Goal: Task Accomplishment & Management: Use online tool/utility

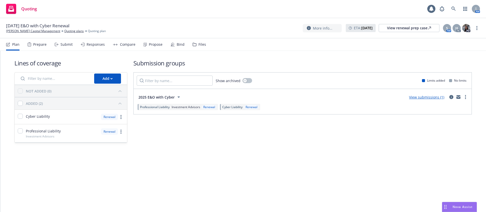
click at [144, 41] on div "Propose" at bounding box center [153, 44] width 19 height 12
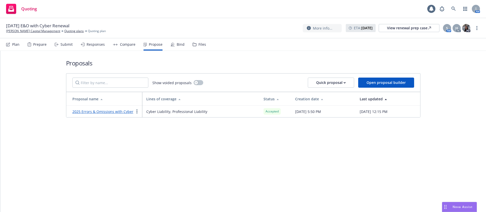
click at [176, 49] on div "Bind" at bounding box center [178, 44] width 14 height 12
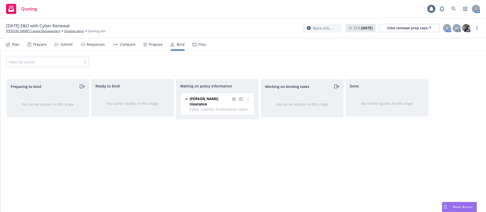
click at [248, 96] on div "Markel Insurance Cyber Liability, Professional Liability - Investment Advisors …" at bounding box center [218, 104] width 74 height 22
click at [248, 99] on icon "more" at bounding box center [248, 99] width 1 height 4
click at [237, 112] on span "Create policies" at bounding box center [223, 109] width 37 height 5
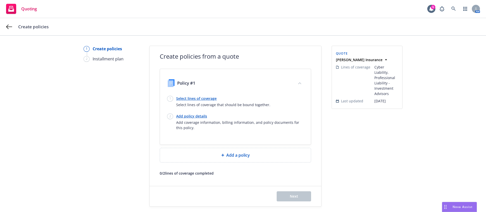
click at [192, 97] on link "Select lines of coverage" at bounding box center [223, 98] width 94 height 5
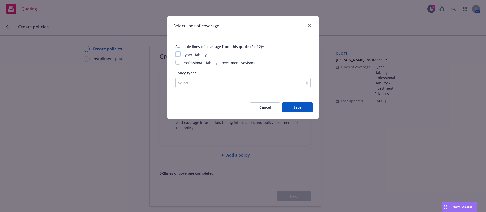
click at [178, 53] on input "checkbox" at bounding box center [177, 54] width 5 height 5
checkbox input "true"
click at [178, 62] on input "checkbox" at bounding box center [177, 62] width 5 height 5
checkbox input "true"
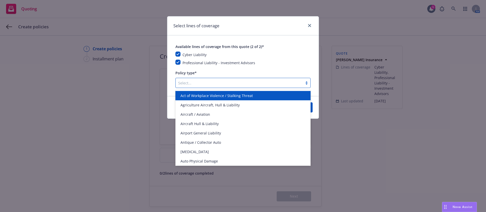
click at [209, 82] on div at bounding box center [239, 83] width 122 height 6
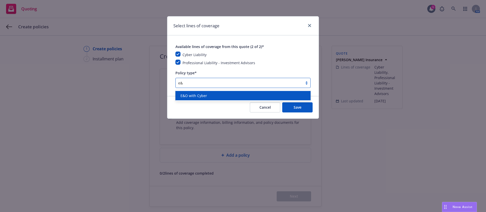
type input "e&o"
click at [202, 94] on span "E&O with Cyber" at bounding box center [194, 95] width 27 height 5
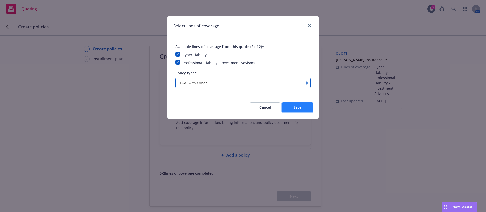
click at [302, 107] on button "Save" at bounding box center [297, 108] width 30 height 10
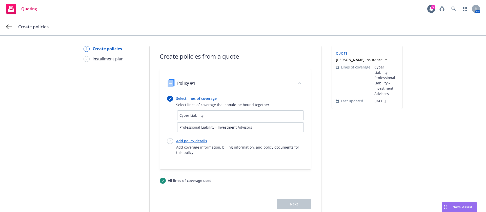
click at [181, 139] on link "Add policy details" at bounding box center [240, 141] width 128 height 5
select select "12"
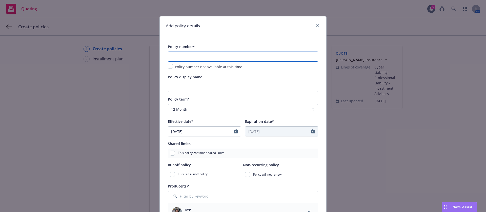
click at [209, 55] on input "text" at bounding box center [243, 57] width 150 height 10
paste input "MKLM5PFI100292"
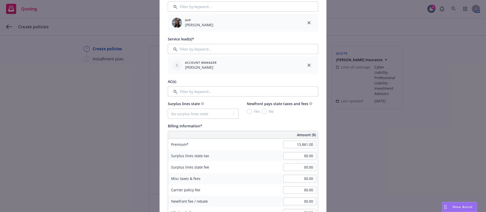
scroll to position [266, 0]
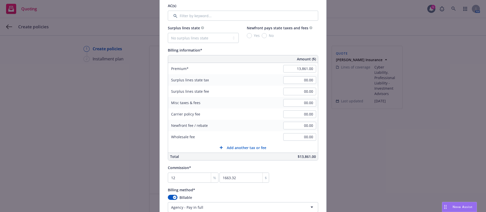
type input "MKLM5PFI100292"
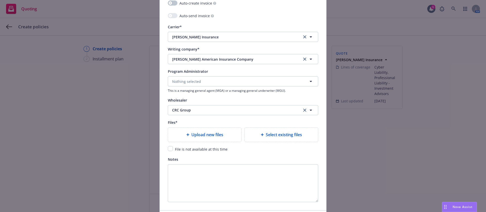
scroll to position [494, 0]
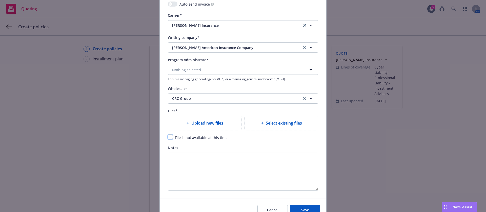
drag, startPoint x: 168, startPoint y: 139, endPoint x: 175, endPoint y: 140, distance: 7.7
click at [168, 139] on input "checkbox" at bounding box center [170, 137] width 5 height 5
checkbox input "true"
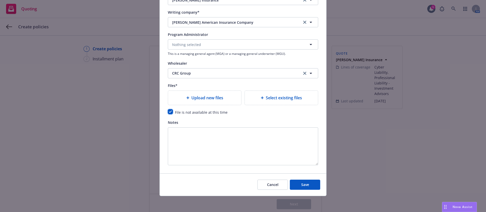
scroll to position [519, 0]
click at [302, 184] on span "Save" at bounding box center [305, 184] width 8 height 5
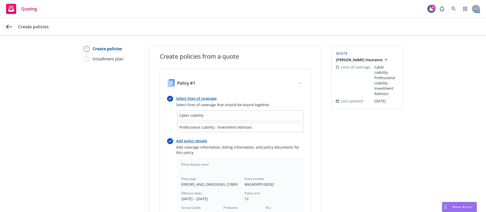
scroll to position [155, 0]
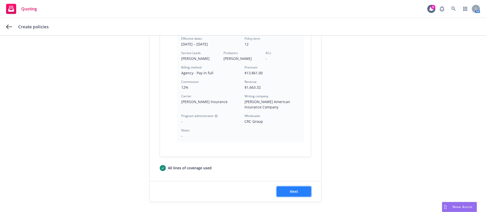
click at [293, 190] on span "Next" at bounding box center [294, 191] width 8 height 5
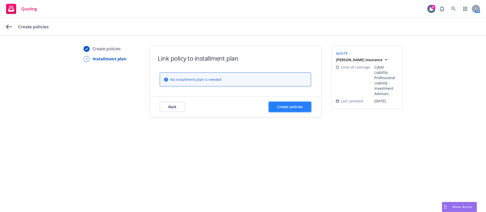
click at [285, 106] on span "Create policies" at bounding box center [290, 107] width 26 height 5
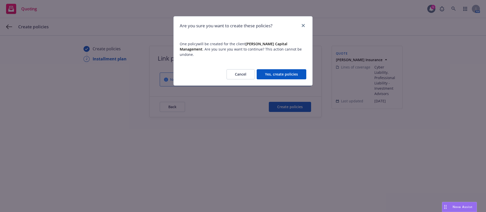
click at [280, 71] on button "Yes, create policies" at bounding box center [282, 74] width 50 height 10
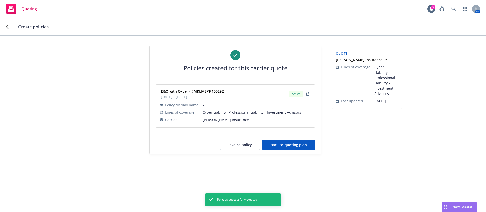
click at [291, 148] on button "Back to quoting plan" at bounding box center [288, 145] width 53 height 10
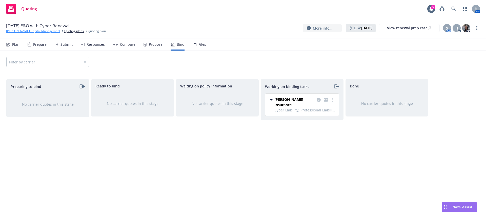
click at [30, 29] on link "Nelson Capital Management" at bounding box center [33, 31] width 54 height 5
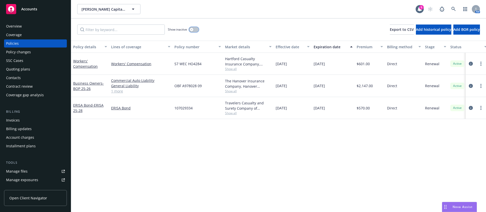
click at [195, 30] on button "button" at bounding box center [194, 29] width 10 height 5
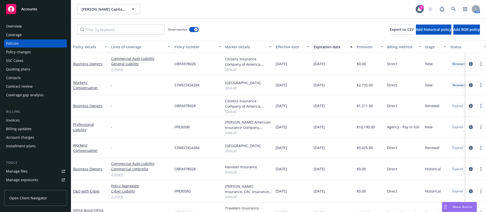
click at [289, 47] on div "Effective date" at bounding box center [290, 46] width 28 height 5
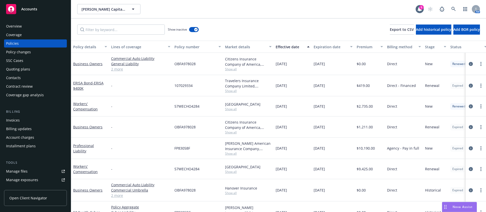
click at [289, 47] on div "Effective date" at bounding box center [290, 46] width 28 height 5
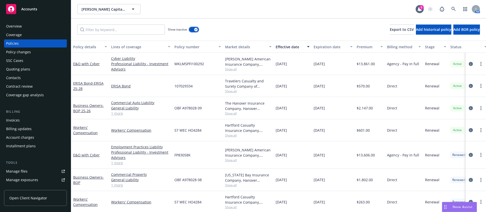
click at [196, 29] on icon "button" at bounding box center [196, 30] width 2 height 2
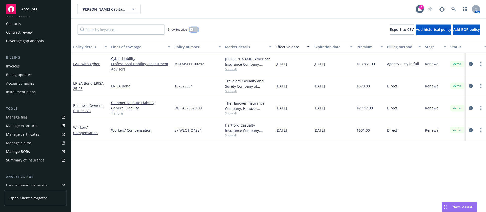
scroll to position [4, 0]
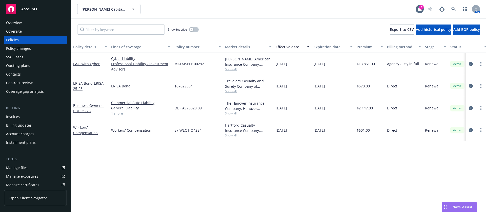
click at [35, 115] on div "Invoices" at bounding box center [35, 117] width 59 height 8
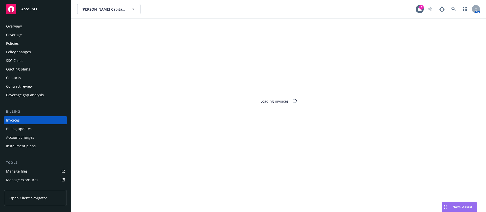
scroll to position [6, 0]
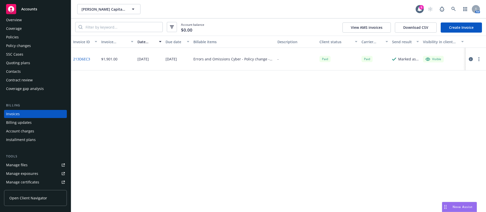
click at [456, 27] on link "Create Invoice" at bounding box center [461, 28] width 41 height 10
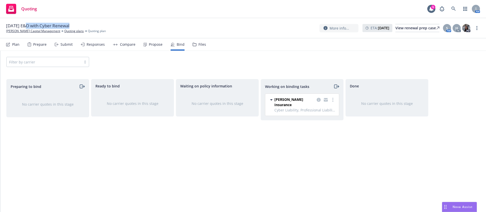
drag, startPoint x: 57, startPoint y: 28, endPoint x: 26, endPoint y: 26, distance: 31.4
click at [26, 26] on div "[DATE] E&O with Cyber Renewal" at bounding box center [39, 26] width 67 height 6
click at [332, 99] on link "more" at bounding box center [333, 100] width 6 height 6
click at [319, 120] on span "Move to done" at bounding box center [307, 120] width 35 height 5
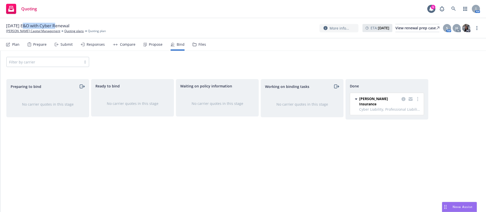
drag, startPoint x: 56, startPoint y: 24, endPoint x: 23, endPoint y: 24, distance: 33.4
click at [23, 24] on span "08/28/25 E&O with Cyber Renewal" at bounding box center [37, 26] width 63 height 6
copy span "E&O with Cyber"
click at [477, 28] on icon "more" at bounding box center [477, 28] width 1 height 4
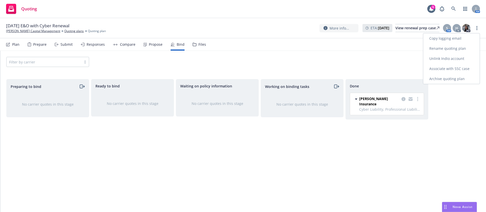
click at [460, 77] on link "Archive quoting plan" at bounding box center [451, 79] width 56 height 10
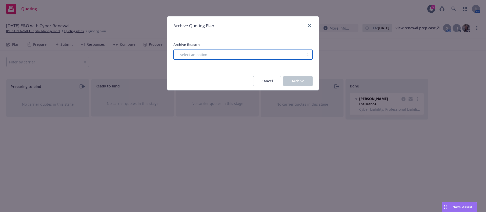
click at [234, 54] on select "-- select an option -- All policies in this renewal plan are auto-renewed Creat…" at bounding box center [242, 55] width 139 height 10
select select "ARCHIVED_RENEWAL_COMPLETED"
click at [173, 50] on select "-- select an option -- All policies in this renewal plan are auto-renewed Creat…" at bounding box center [242, 55] width 139 height 10
click at [303, 87] on div "Cancel Archive" at bounding box center [242, 81] width 151 height 18
click at [302, 79] on span "Archive" at bounding box center [298, 81] width 13 height 5
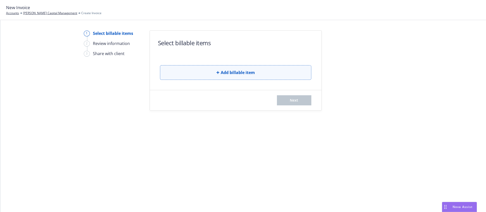
click at [261, 73] on button "Add billable item" at bounding box center [235, 72] width 151 height 15
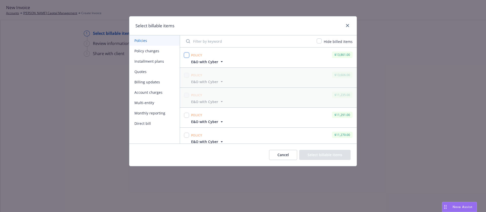
click at [187, 55] on input "checkbox" at bounding box center [186, 55] width 5 height 5
checkbox input "true"
click at [332, 153] on button "Select billable items" at bounding box center [324, 155] width 51 height 10
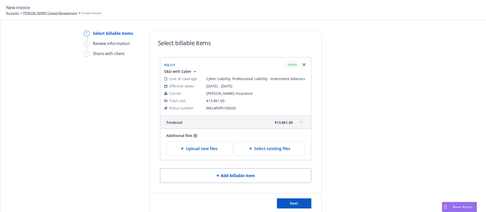
click at [202, 151] on span "Upload new files" at bounding box center [202, 149] width 32 height 6
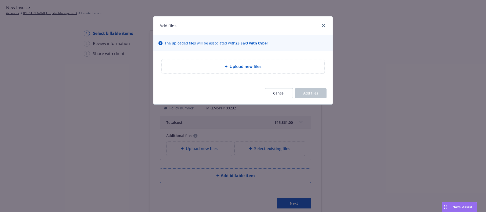
click at [215, 60] on div "Upload new files" at bounding box center [243, 67] width 163 height 14
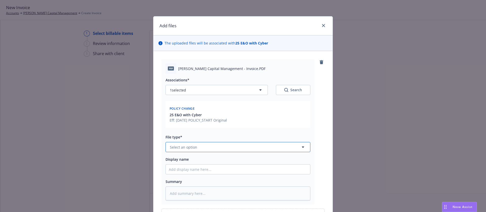
click at [191, 147] on span "Select an option" at bounding box center [183, 147] width 27 height 5
type input "th"
click at [224, 117] on div "Invoice - Third Party" at bounding box center [238, 119] width 138 height 7
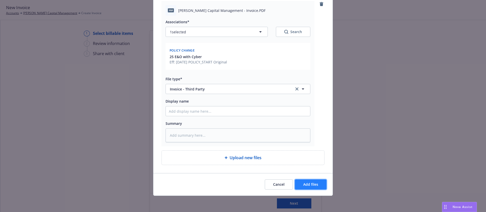
click at [308, 182] on span "Add files" at bounding box center [310, 184] width 15 height 5
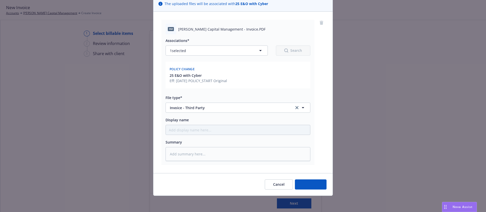
type textarea "x"
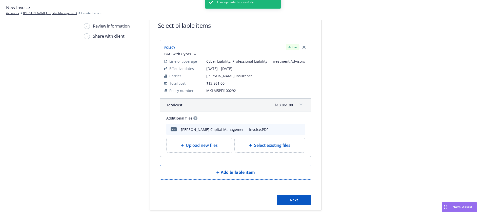
scroll to position [26, 0]
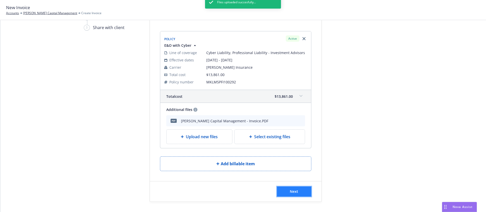
click at [298, 192] on button "Next" at bounding box center [294, 192] width 34 height 10
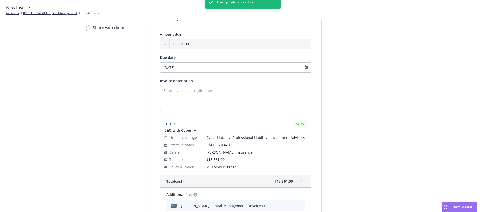
click at [206, 64] on div "Files uploaded succesfully..." at bounding box center [243, 102] width 76 height 212
select select "August"
select select "2025"
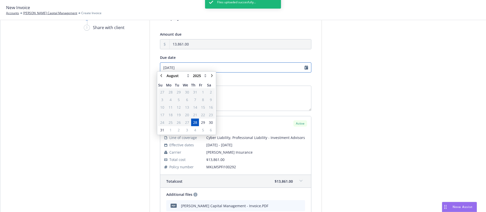
drag, startPoint x: 203, startPoint y: 67, endPoint x: 209, endPoint y: 69, distance: 6.4
click at [203, 68] on input "[DATE]" at bounding box center [235, 68] width 151 height 10
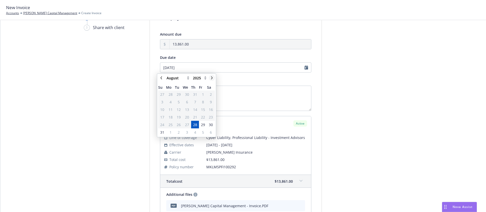
click at [212, 77] on icon "chevronRight" at bounding box center [212, 77] width 2 height 3
select select "September"
click at [187, 109] on span "17" at bounding box center [187, 109] width 4 height 5
type input "[DATE]"
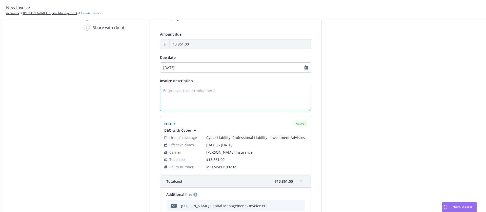
click at [252, 99] on textarea "Invoice description" at bounding box center [235, 98] width 151 height 25
paste textarea "E&O with Cyber Renewal"
type textarea "25-26 E&O with Cyber Renewal"
click at [409, 120] on div "Select billable items 2 Review information 3 Share with client Add payment deta…" at bounding box center [243, 134] width 474 height 260
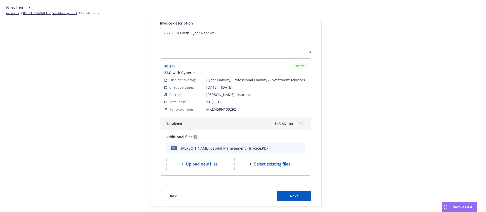
scroll to position [88, 0]
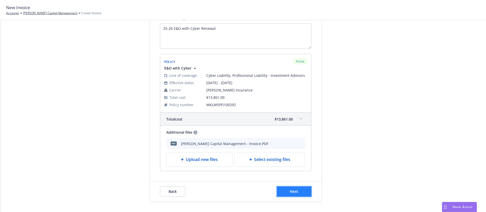
click at [295, 191] on span "Next" at bounding box center [294, 191] width 8 height 5
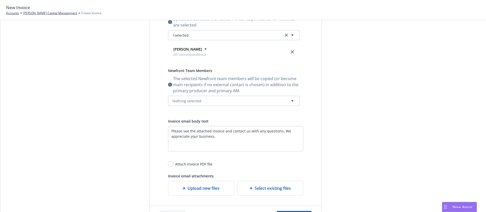
scroll to position [0, 0]
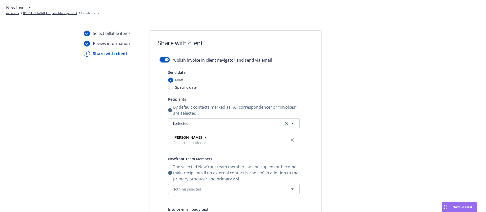
click at [160, 59] on button "button" at bounding box center [165, 59] width 10 height 5
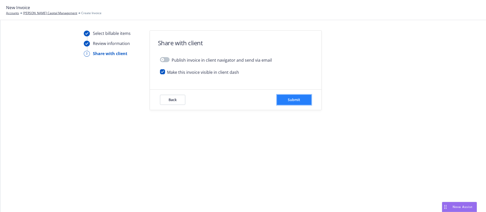
click at [296, 99] on span "Submit" at bounding box center [294, 99] width 12 height 5
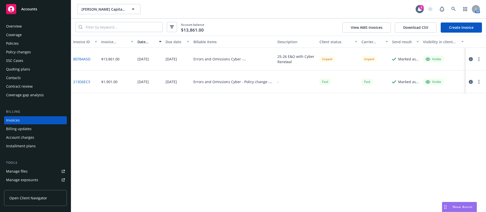
click at [23, 81] on div "Contacts" at bounding box center [35, 78] width 59 height 8
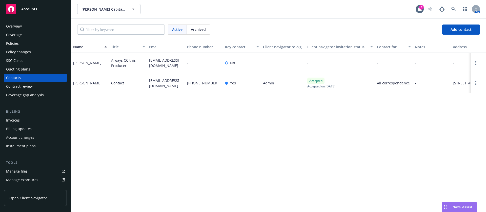
click at [163, 82] on span "[EMAIL_ADDRESS][DOMAIN_NAME]" at bounding box center [166, 83] width 34 height 11
click at [163, 82] on span "sphilpott@nelsoncap.com" at bounding box center [166, 83] width 34 height 11
copy span "sphilpott@nelsoncap.com"
click at [37, 122] on div "Invoices" at bounding box center [35, 120] width 59 height 8
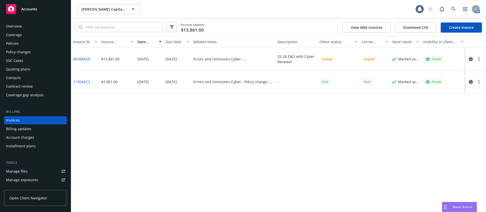
scroll to position [6, 0]
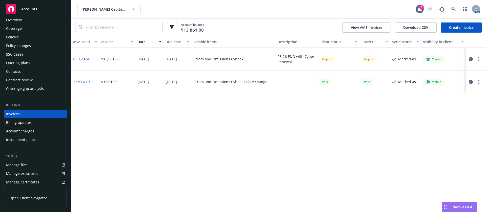
click at [480, 58] on button "button" at bounding box center [479, 59] width 6 height 6
click at [440, 130] on link "Copy logging email" at bounding box center [449, 130] width 65 height 10
click at [27, 63] on div "Quoting plans" at bounding box center [18, 63] width 24 height 8
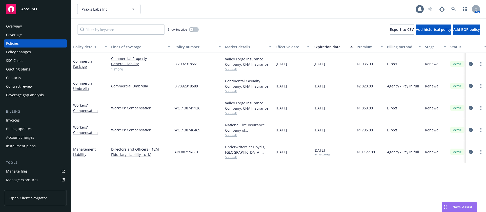
click at [44, 83] on div "Contract review" at bounding box center [35, 87] width 59 height 8
click at [41, 77] on div "Contacts" at bounding box center [35, 78] width 59 height 8
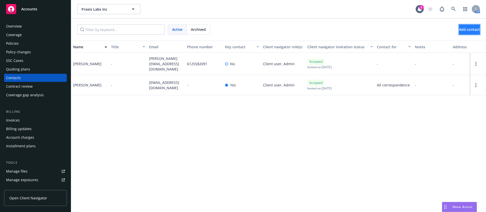
click at [459, 27] on span "Add contact" at bounding box center [469, 29] width 21 height 5
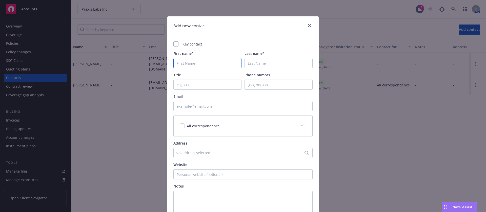
click at [203, 63] on input "First name*" at bounding box center [207, 63] width 68 height 10
paste input "Anthony Caruso"
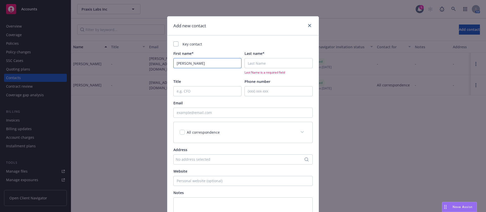
type input "Anthony Caruso"
click at [262, 63] on input "Last name*" at bounding box center [279, 63] width 68 height 10
paste input "Anthony Caruso"
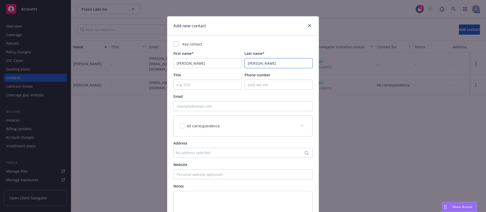
drag, startPoint x: 261, startPoint y: 63, endPoint x: 225, endPoint y: 61, distance: 36.3
click at [225, 61] on div "First name* Anthony Caruso Last name* Anthony Caruso" at bounding box center [242, 59] width 139 height 17
type input "Caruso"
click at [196, 63] on input "Anthony Caruso" at bounding box center [207, 63] width 68 height 10
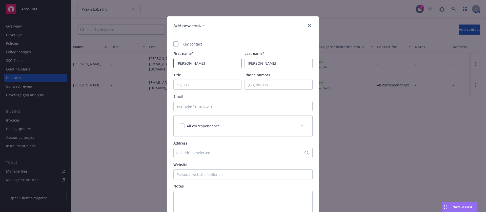
type input "Anthony"
click at [206, 108] on input "Email" at bounding box center [242, 106] width 139 height 10
paste input "anthony@torch.io"
type input "anthony@torch.io"
click at [210, 86] on input "Title" at bounding box center [207, 85] width 68 height 10
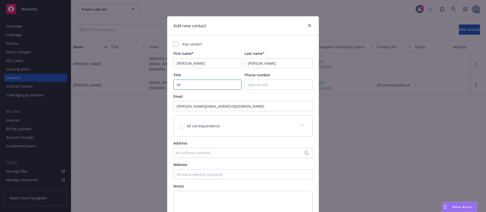
type input "i"
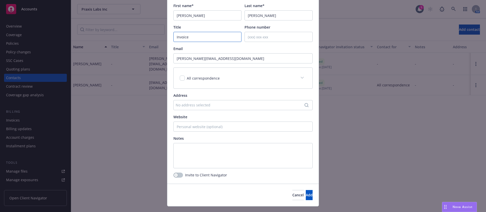
scroll to position [58, 0]
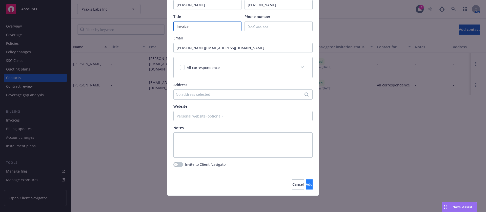
type input "Invoice"
click at [306, 184] on button "Add" at bounding box center [309, 185] width 7 height 10
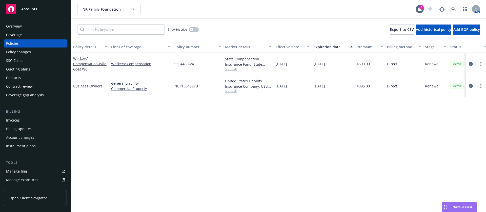
click at [37, 26] on div "Overview" at bounding box center [35, 26] width 59 height 8
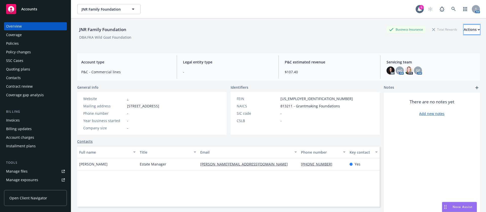
click at [466, 28] on button "Actions" at bounding box center [472, 30] width 16 height 10
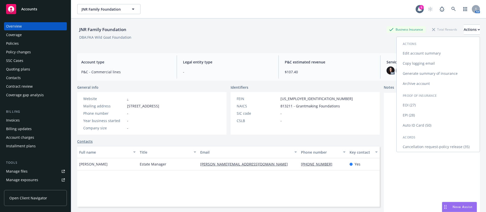
click at [443, 150] on link "Cancellation request-policy release (35)" at bounding box center [438, 147] width 83 height 10
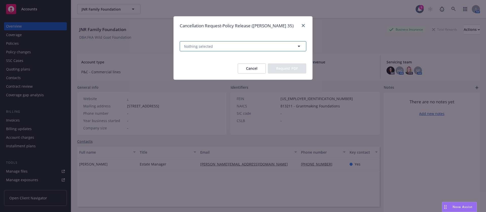
click at [228, 45] on button "Nothing selected" at bounding box center [243, 46] width 127 height 10
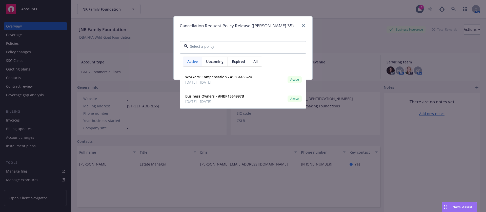
click at [97, 85] on div "Cancellation Request-Policy Release (ACORD 35) Active Upcoming Expired All Work…" at bounding box center [243, 106] width 486 height 212
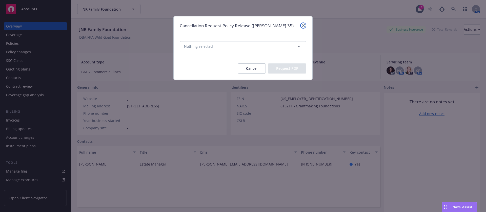
drag, startPoint x: 305, startPoint y: 25, endPoint x: 294, endPoint y: 26, distance: 10.5
click at [305, 25] on icon "close" at bounding box center [303, 25] width 3 height 3
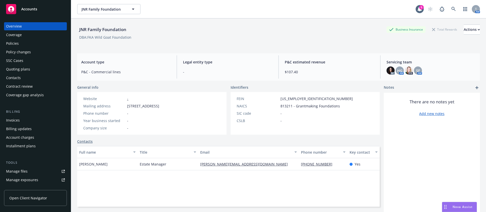
click at [21, 44] on div "Policies" at bounding box center [35, 44] width 59 height 8
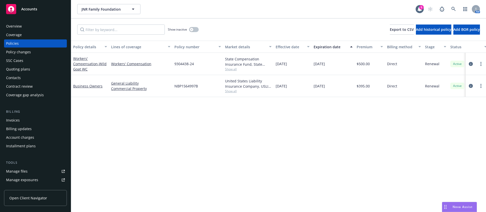
click at [233, 71] on span "Show all" at bounding box center [248, 69] width 47 height 4
click at [29, 27] on div "Overview" at bounding box center [35, 26] width 59 height 8
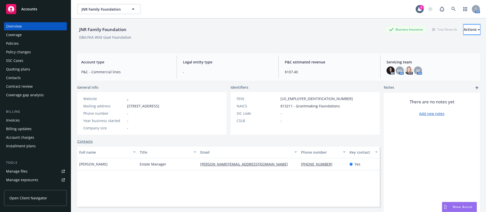
click at [464, 31] on div "Actions" at bounding box center [472, 30] width 16 height 10
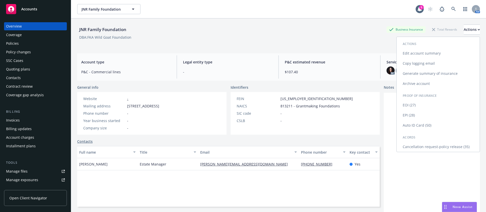
click at [432, 147] on link "Cancellation request-policy release (35)" at bounding box center [438, 147] width 83 height 10
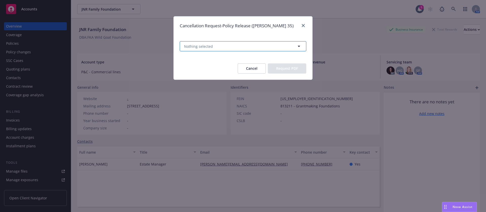
click at [241, 47] on button "Nothing selected" at bounding box center [243, 46] width 127 height 10
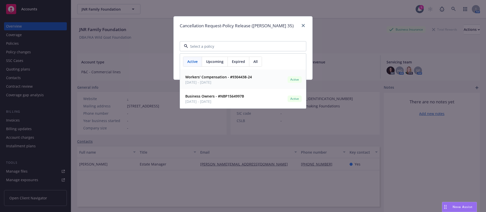
click at [228, 82] on span "09/01/2024 - 09/01/2025" at bounding box center [218, 82] width 67 height 5
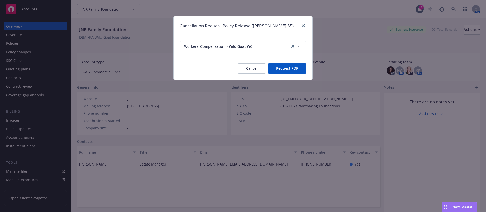
click at [282, 66] on button "Request PDF" at bounding box center [287, 69] width 38 height 10
click at [303, 24] on link "close" at bounding box center [303, 26] width 6 height 6
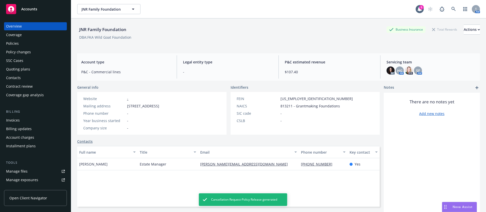
click at [31, 42] on div "Policies" at bounding box center [35, 44] width 59 height 8
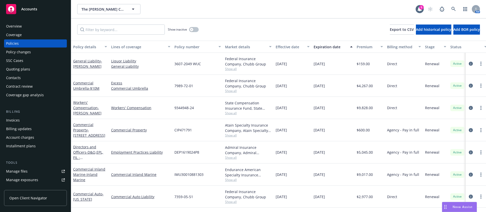
click at [233, 68] on span "Show all" at bounding box center [248, 69] width 47 height 4
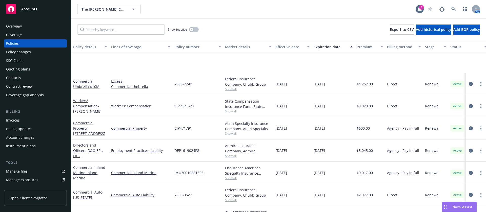
scroll to position [76, 0]
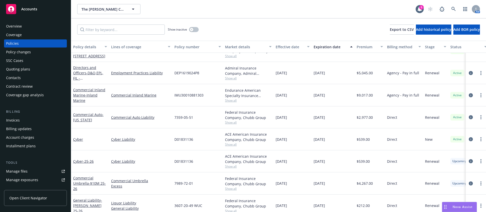
click at [190, 140] on span "D01831136" at bounding box center [183, 139] width 19 height 5
copy span "D01831136"
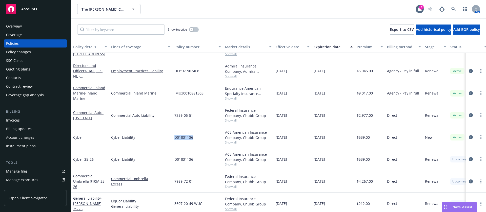
scroll to position [104, 0]
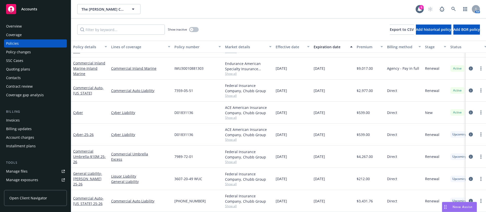
click at [186, 88] on span "7359-05-51" at bounding box center [183, 90] width 19 height 5
click at [190, 88] on span "7359-05-51" at bounding box center [183, 90] width 19 height 5
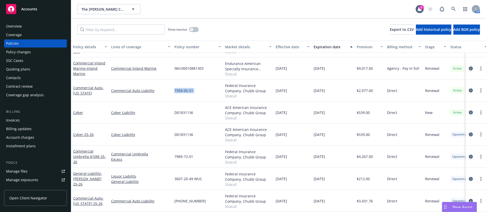
copy span "7359-05-51"
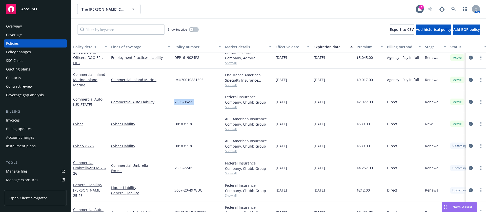
scroll to position [0, 0]
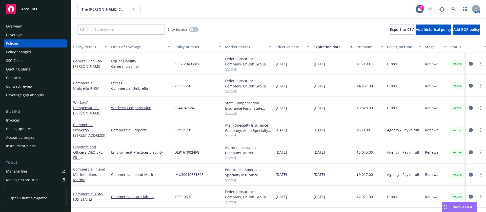
click at [193, 62] on span "3607-2049 WUC" at bounding box center [187, 63] width 27 height 5
copy span "3607-2049 WUC"
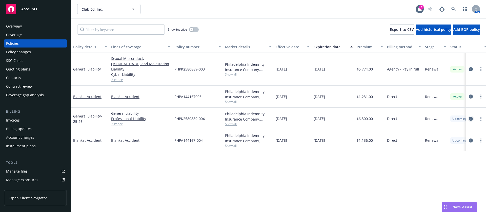
click at [470, 117] on icon "circleInformation" at bounding box center [471, 119] width 4 height 4
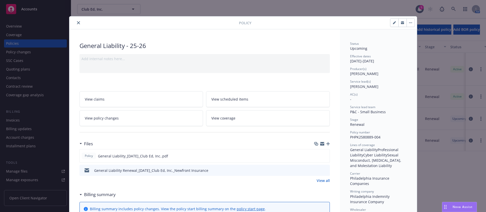
click at [77, 23] on icon "close" at bounding box center [78, 22] width 3 height 3
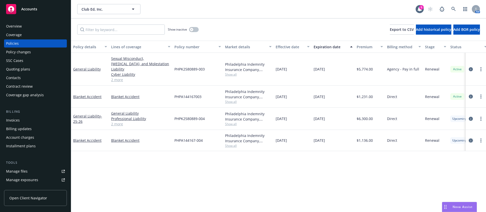
click at [472, 139] on icon "circleInformation" at bounding box center [471, 141] width 4 height 4
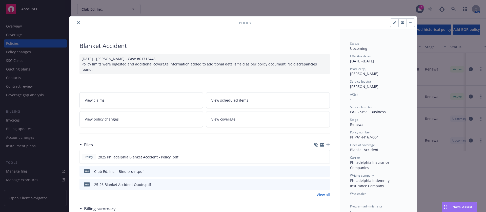
click at [114, 45] on div "Blanket Accident" at bounding box center [205, 46] width 250 height 9
copy div "Blanket Accident"
click at [77, 23] on icon "close" at bounding box center [78, 22] width 3 height 3
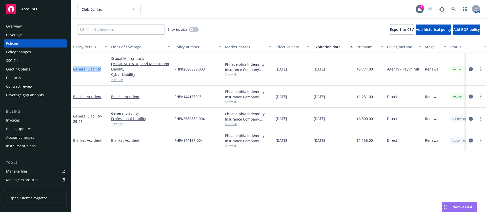
drag, startPoint x: 102, startPoint y: 65, endPoint x: 74, endPoint y: 67, distance: 27.7
click at [74, 67] on div "General Liability" at bounding box center [90, 69] width 34 height 5
copy link "General Liability"
click at [470, 67] on icon "circleInformation" at bounding box center [471, 69] width 4 height 4
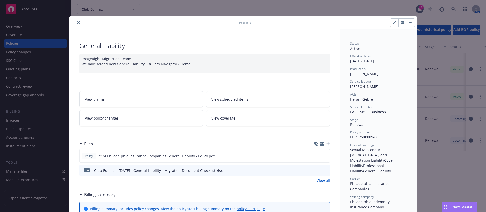
click at [77, 23] on icon "close" at bounding box center [78, 22] width 3 height 3
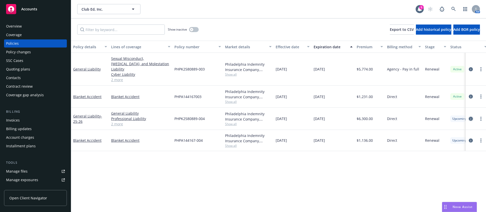
click at [471, 117] on icon "circleInformation" at bounding box center [471, 119] width 4 height 4
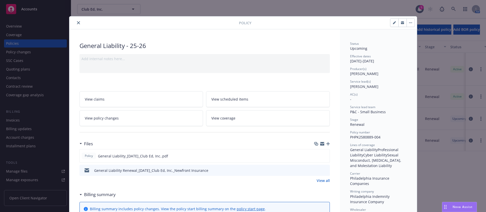
scroll to position [15, 0]
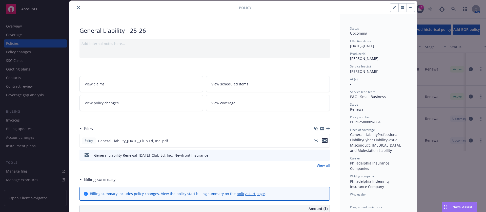
click at [323, 140] on icon "preview file" at bounding box center [325, 141] width 5 height 4
click at [315, 141] on icon "download file" at bounding box center [316, 140] width 3 height 3
click at [77, 6] on icon "close" at bounding box center [78, 7] width 3 height 3
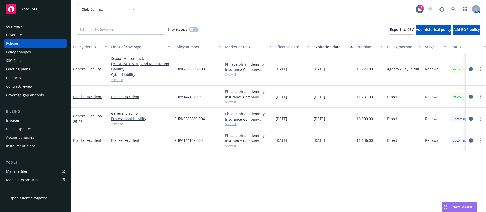
click at [471, 139] on icon "circleInformation" at bounding box center [471, 141] width 4 height 4
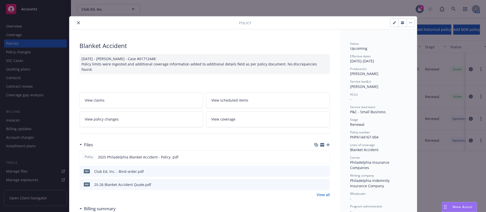
scroll to position [15, 0]
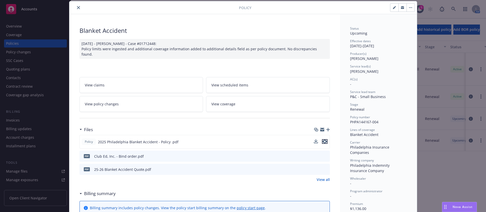
click at [323, 140] on icon "preview file" at bounding box center [325, 142] width 5 height 4
click at [314, 141] on icon "download file" at bounding box center [316, 142] width 4 height 4
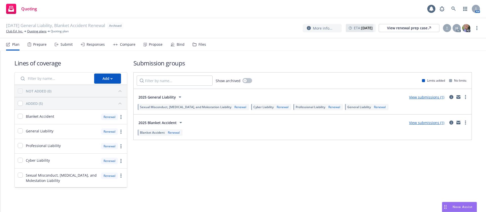
click at [146, 42] on div "Propose" at bounding box center [153, 44] width 19 height 12
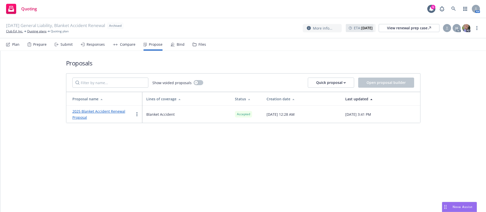
click at [117, 111] on link "2025 Blanket Accident Renewal Proposal" at bounding box center [98, 114] width 53 height 11
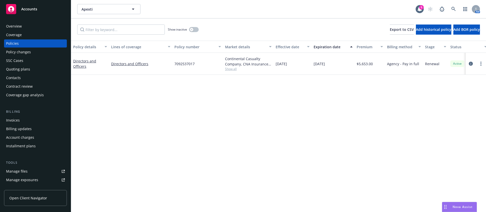
click at [28, 123] on div "Invoices" at bounding box center [35, 120] width 59 height 8
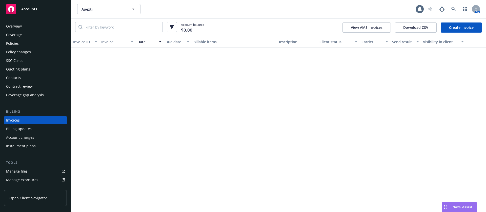
scroll to position [6, 0]
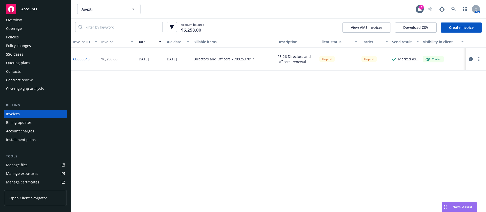
click at [457, 30] on link "Create Invoice" at bounding box center [461, 28] width 41 height 10
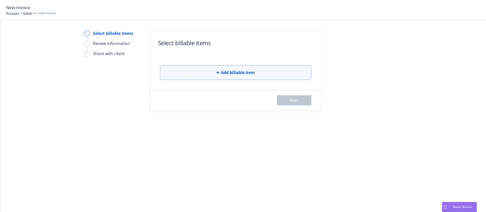
click at [216, 74] on button "Add billable item" at bounding box center [235, 72] width 151 height 15
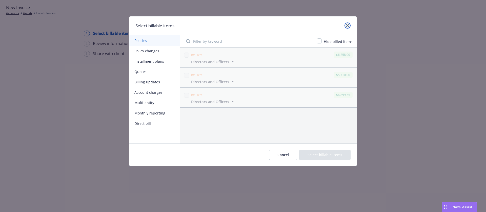
click at [349, 26] on link "close" at bounding box center [348, 26] width 6 height 6
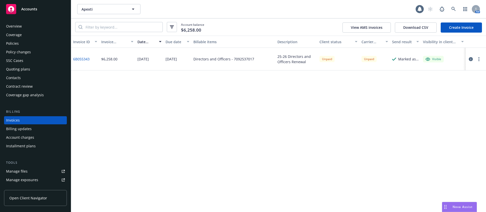
scroll to position [6, 0]
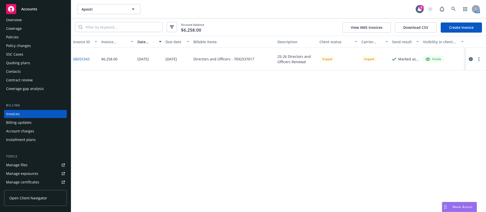
click at [482, 59] on div at bounding box center [476, 59] width 20 height 23
click at [481, 60] on button "button" at bounding box center [479, 59] width 6 height 6
click at [442, 140] on link "Void" at bounding box center [449, 140] width 65 height 10
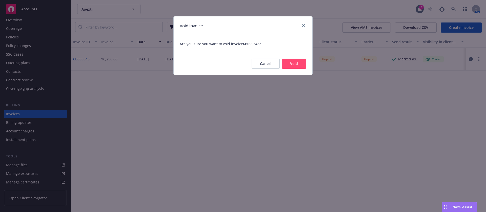
click at [298, 65] on button "Void" at bounding box center [294, 64] width 25 height 10
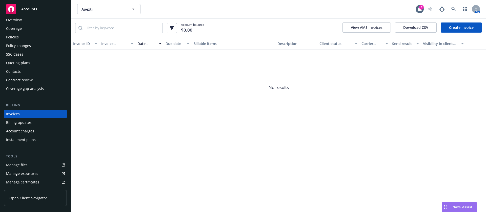
click at [33, 35] on div "Policies" at bounding box center [35, 37] width 59 height 8
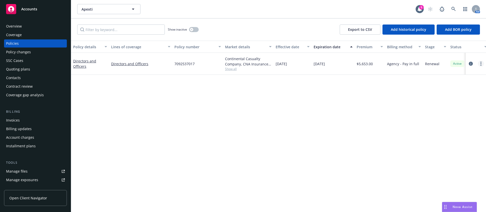
click at [482, 63] on link "more" at bounding box center [481, 64] width 6 height 6
click at [473, 64] on link "circleInformation" at bounding box center [471, 64] width 6 height 6
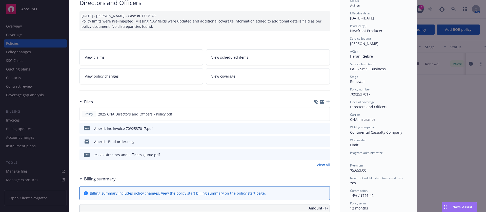
scroll to position [114, 0]
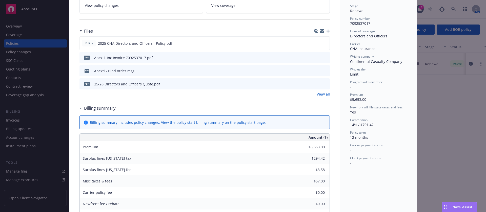
click at [249, 121] on link "policy start page" at bounding box center [251, 122] width 28 height 5
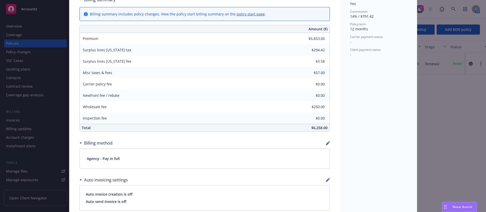
scroll to position [228, 0]
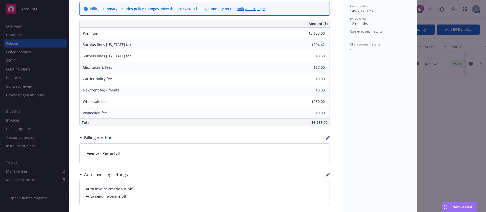
type input "$0.00"
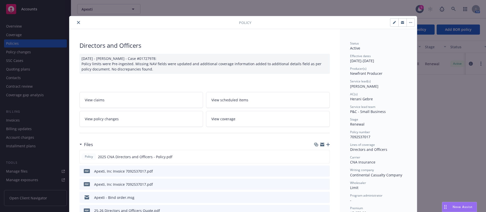
scroll to position [0, 0]
click at [77, 22] on icon "close" at bounding box center [78, 22] width 3 height 3
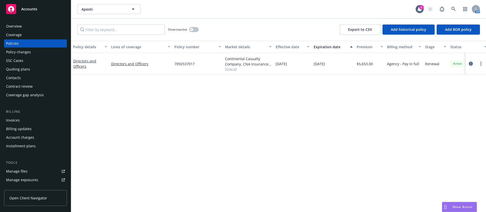
click at [38, 77] on div "Contacts" at bounding box center [35, 78] width 59 height 8
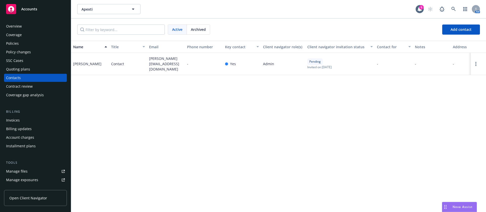
click at [169, 62] on span "stephen@apexti.com" at bounding box center [166, 64] width 34 height 16
copy span "stephen@apexti.com"
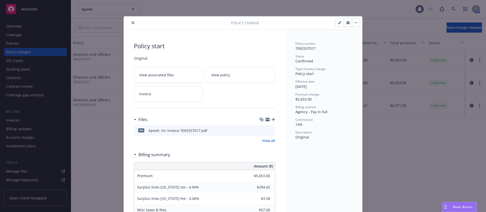
scroll to position [15, 0]
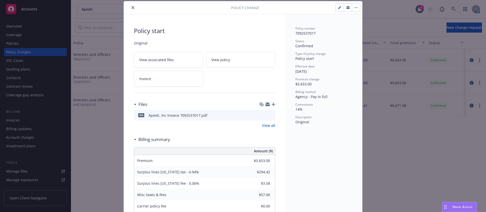
click at [356, 6] on button "button" at bounding box center [356, 8] width 8 height 8
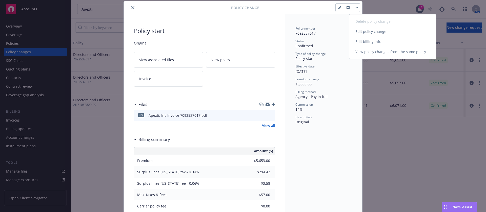
click at [378, 41] on link "Edit billing info" at bounding box center [392, 42] width 87 height 10
select select "FL"
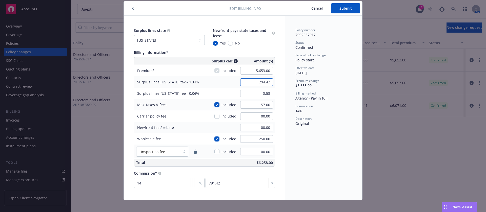
click at [250, 81] on input "294.42" at bounding box center [256, 82] width 33 height 8
type input "00.00"
click at [183, 43] on select "No surplus lines state Alaska Alabama Arkansas Arizona California Colorado Conn…" at bounding box center [169, 40] width 71 height 10
click at [168, 43] on select "No surplus lines state Alaska Alabama Arkansas Arizona California Colorado Conn…" at bounding box center [169, 40] width 71 height 10
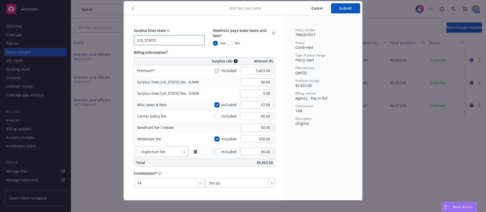
select select "NONE"
click at [134, 35] on select "No surplus lines state Alaska Alabama Arkansas Arizona California Colorado Conn…" at bounding box center [169, 40] width 71 height 10
type input "00.00"
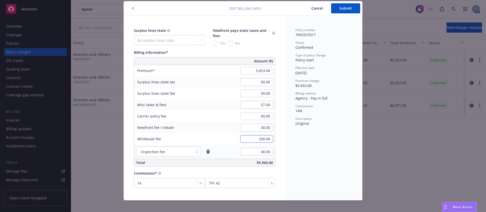
click at [264, 139] on input "250.00" at bounding box center [256, 139] width 33 height 8
type input "00.00"
click at [292, 151] on div "Policy number 7092537017 Status Confirmed Type of policy change Policy start Ef…" at bounding box center [323, 108] width 77 height 185
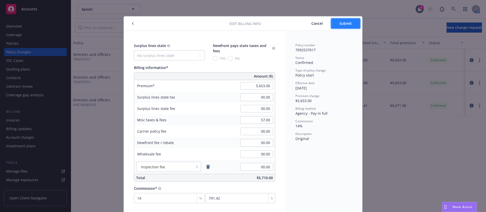
click at [337, 26] on button "Submit" at bounding box center [345, 23] width 29 height 10
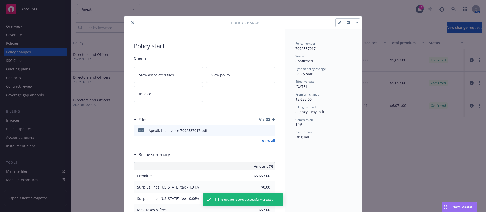
click at [131, 23] on icon "close" at bounding box center [132, 22] width 3 height 3
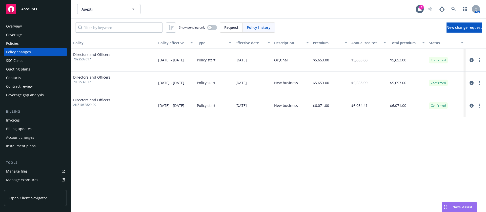
click at [29, 124] on div "Invoices" at bounding box center [35, 120] width 59 height 8
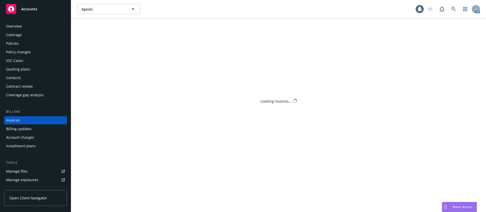
scroll to position [6, 0]
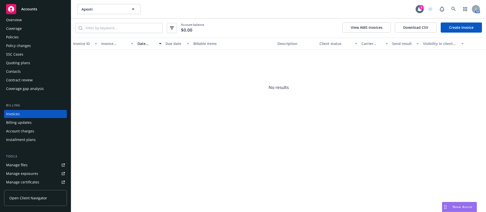
click at [454, 28] on link "Create Invoice" at bounding box center [461, 28] width 41 height 10
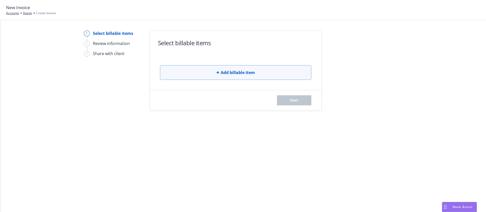
click at [180, 69] on button "Add billable item" at bounding box center [235, 72] width 151 height 15
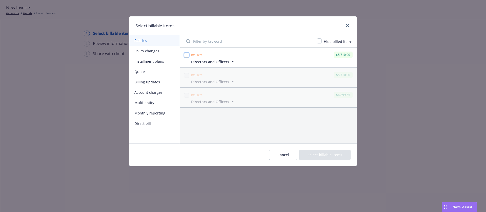
click at [186, 54] on input "checkbox" at bounding box center [186, 55] width 5 height 5
checkbox input "true"
click at [335, 158] on button "Select billable items" at bounding box center [324, 155] width 51 height 10
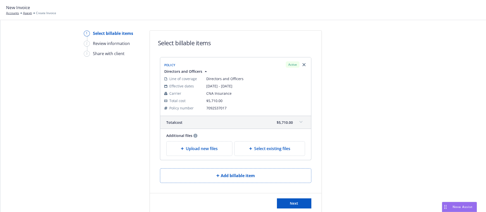
click at [211, 149] on span "Upload new files" at bounding box center [202, 149] width 32 height 6
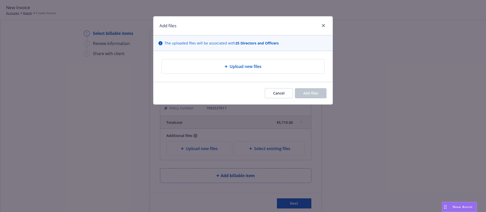
click at [207, 67] on div "Upload new files" at bounding box center [243, 67] width 154 height 6
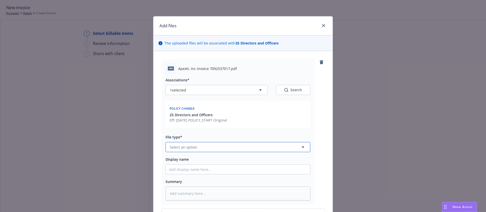
click at [212, 148] on button "Select an option" at bounding box center [238, 147] width 145 height 10
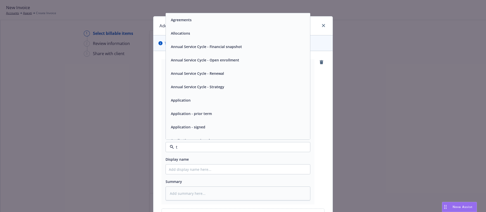
type input "th"
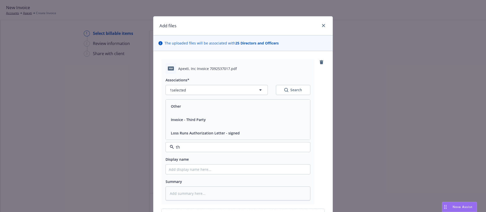
click at [192, 121] on span "Invoice - Third Party" at bounding box center [188, 119] width 35 height 5
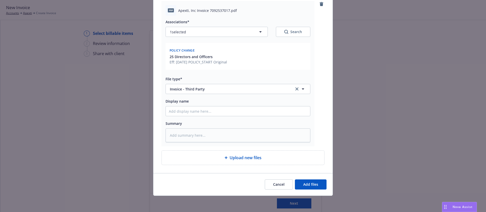
click at [314, 178] on div "Cancel Add files" at bounding box center [242, 184] width 179 height 23
click at [315, 180] on button "Add files" at bounding box center [311, 185] width 32 height 10
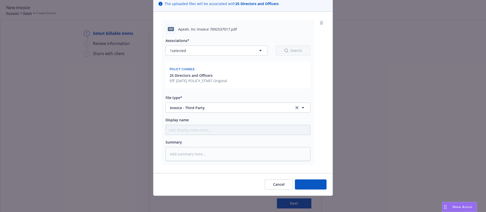
type textarea "x"
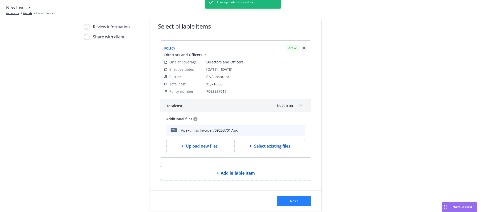
scroll to position [26, 0]
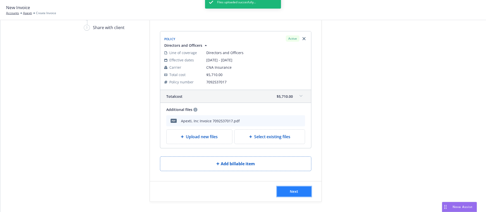
click at [303, 192] on button "Next" at bounding box center [294, 192] width 34 height 10
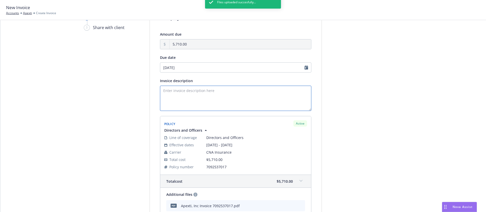
click at [204, 98] on textarea "Invoice description" at bounding box center [235, 98] width 151 height 25
paste textarea "25-26 Directors and Officers Renewal"
type textarea "25-26 Directors and Officers Renewal"
click at [212, 66] on div "Files uploaded succesfully..." at bounding box center [243, 102] width 76 height 212
select select "September"
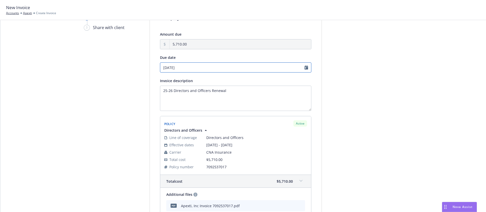
select select "2025"
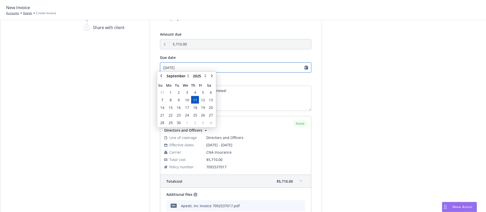
click at [203, 72] on input "09/11/2025" at bounding box center [235, 68] width 151 height 10
click at [161, 76] on link "chevronLeft" at bounding box center [161, 78] width 6 height 6
select select "August"
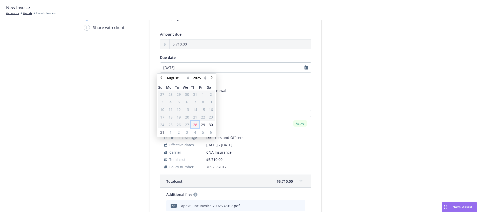
click at [195, 125] on span "28" at bounding box center [195, 124] width 4 height 5
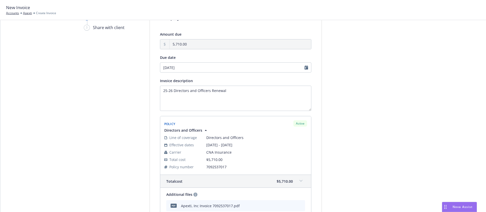
type input "08/28/2025"
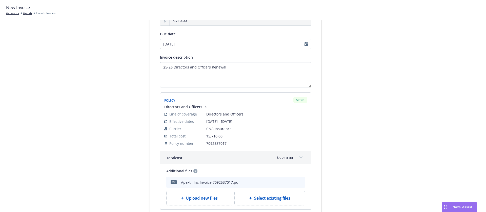
scroll to position [88, 0]
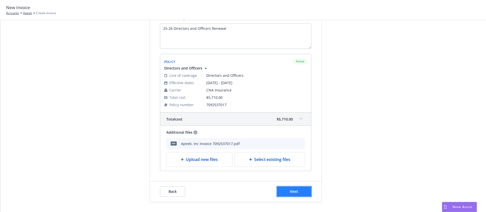
click at [297, 194] on button "Next" at bounding box center [294, 192] width 34 height 10
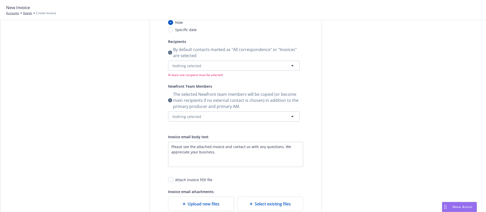
scroll to position [0, 0]
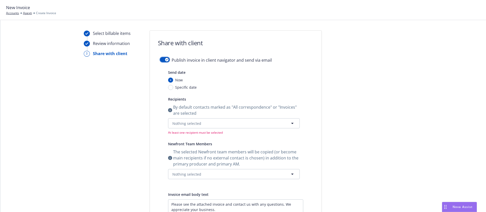
click at [161, 58] on button "button" at bounding box center [165, 59] width 10 height 5
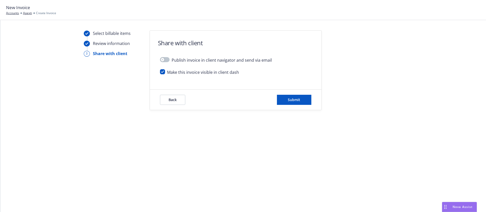
click at [275, 97] on div "Back Submit" at bounding box center [235, 100] width 151 height 10
click at [285, 97] on button "Submit" at bounding box center [294, 100] width 34 height 10
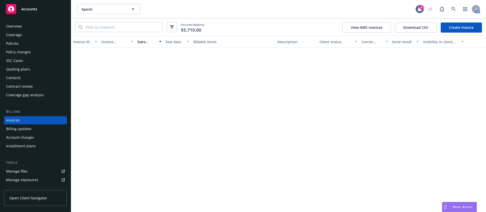
scroll to position [6, 0]
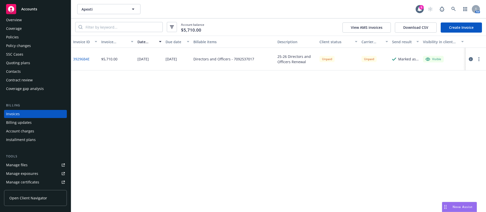
click at [479, 59] on icon "button" at bounding box center [479, 59] width 1 height 4
click at [445, 129] on link "Copy logging email" at bounding box center [449, 130] width 65 height 10
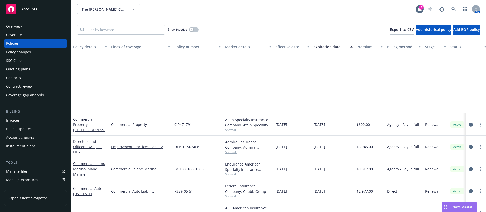
scroll to position [89, 0]
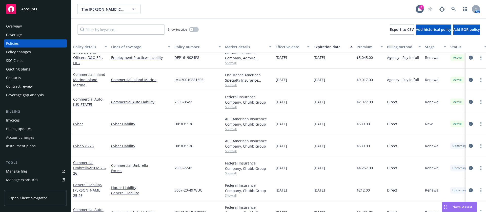
click at [233, 130] on span "Show all" at bounding box center [248, 129] width 47 height 4
click at [230, 107] on span "Show all" at bounding box center [248, 107] width 47 height 4
